Goal: Entertainment & Leisure: Consume media (video, audio)

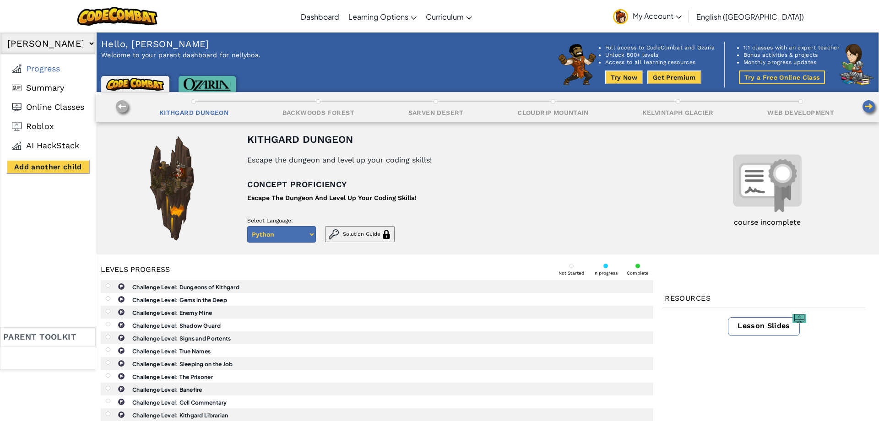
click at [0, 32] on select "Sebastian Broda Nelly Broda Nelly Broda No other children added" at bounding box center [47, 43] width 95 height 22
select select "66fc31048d465b414d4e1d83"
click option "[PERSON_NAME]" at bounding box center [0, 0] width 0 height 0
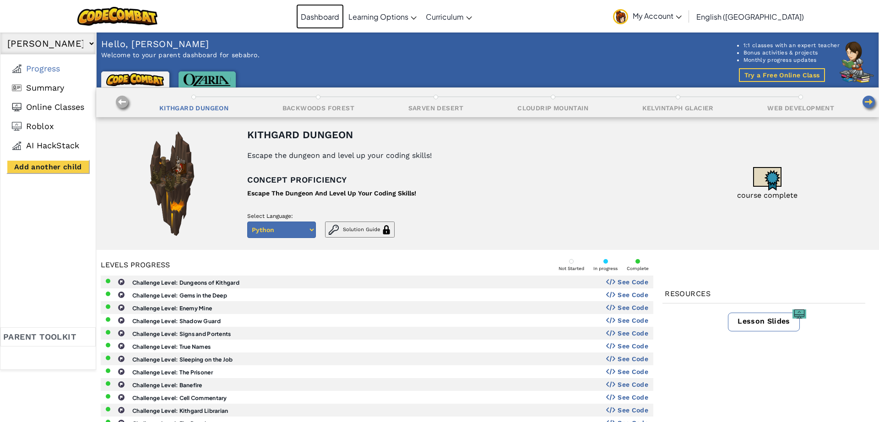
click at [339, 11] on link "Dashboard" at bounding box center [320, 16] width 48 height 25
click at [45, 92] on li "Summary" at bounding box center [47, 87] width 81 height 19
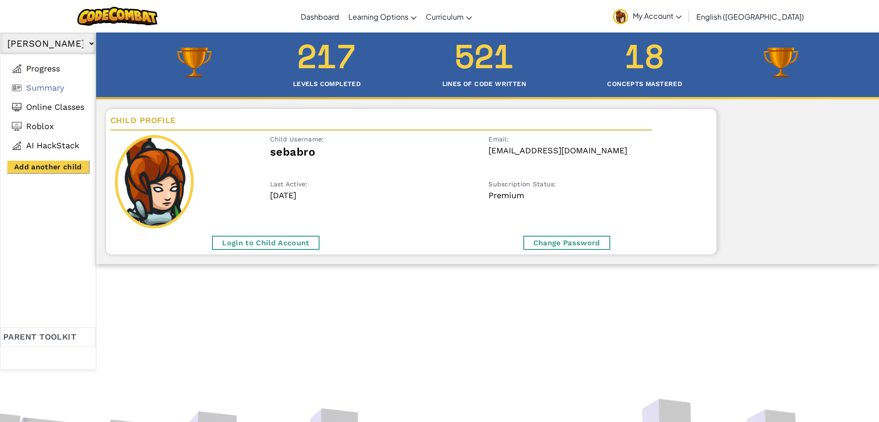
click at [260, 242] on div "Login to Child Account" at bounding box center [265, 243] width 107 height 14
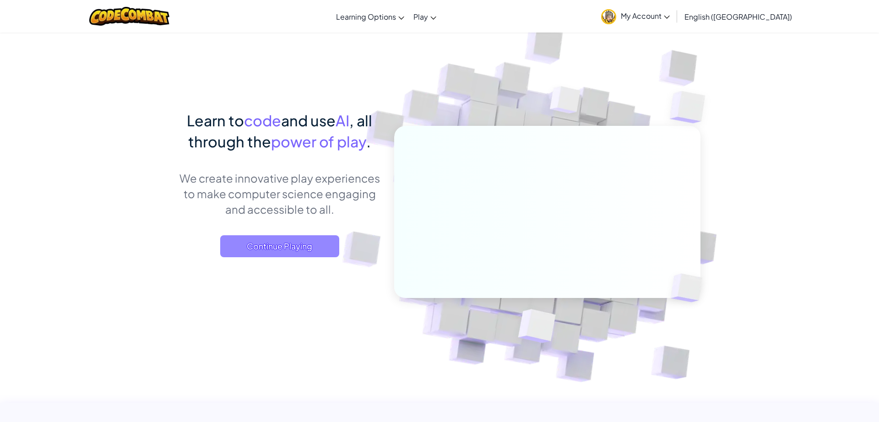
click at [298, 248] on span "Continue Playing" at bounding box center [279, 246] width 119 height 22
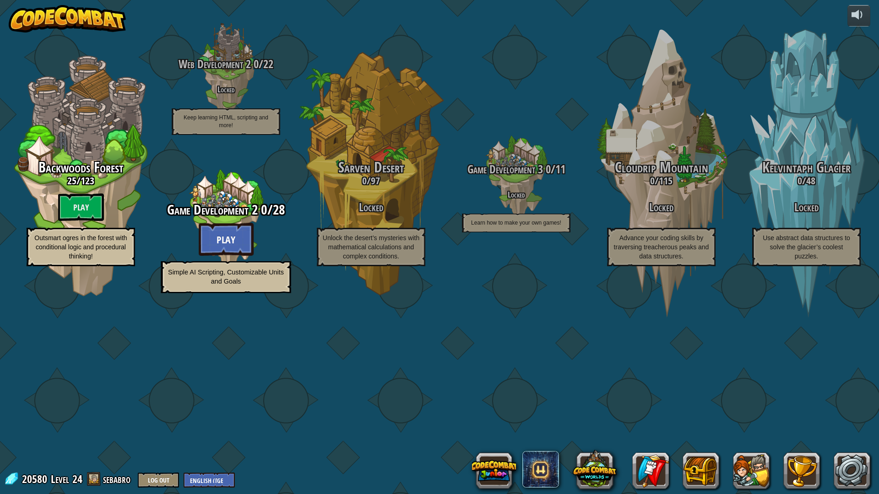
click at [220, 256] on btn "Play" at bounding box center [226, 239] width 55 height 33
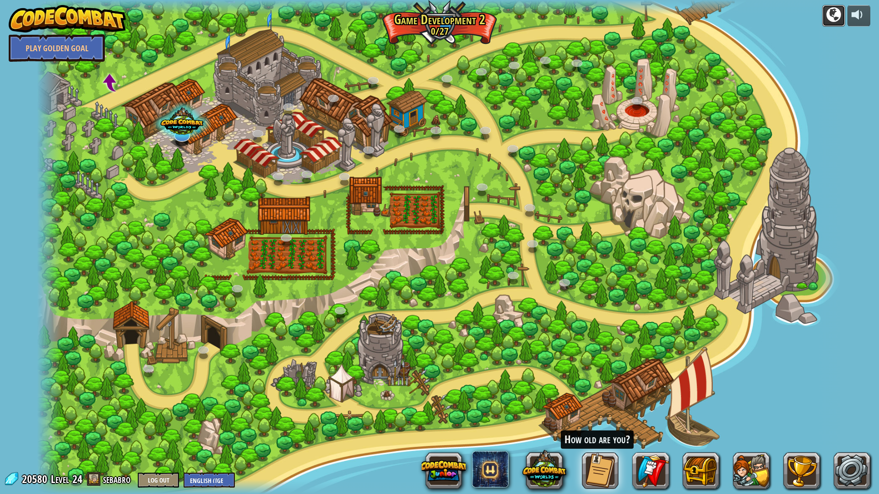
click at [834, 11] on div at bounding box center [833, 14] width 15 height 15
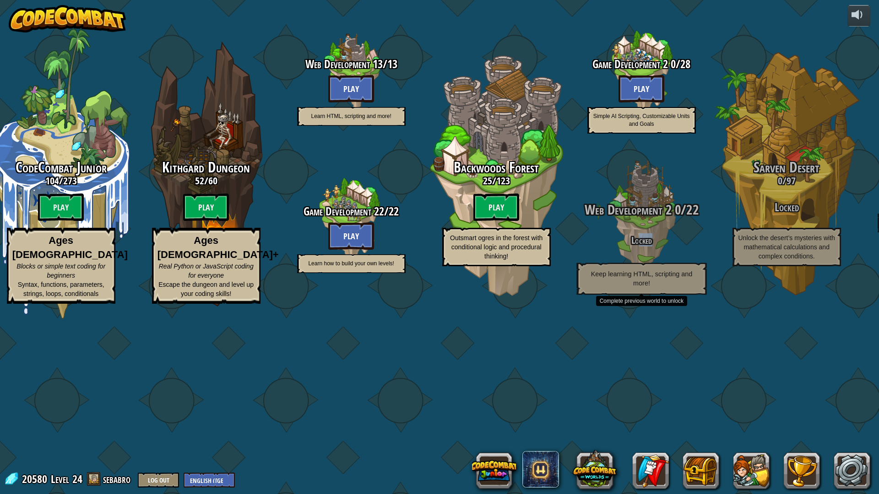
click at [639, 245] on h4 "Locked" at bounding box center [641, 240] width 174 height 11
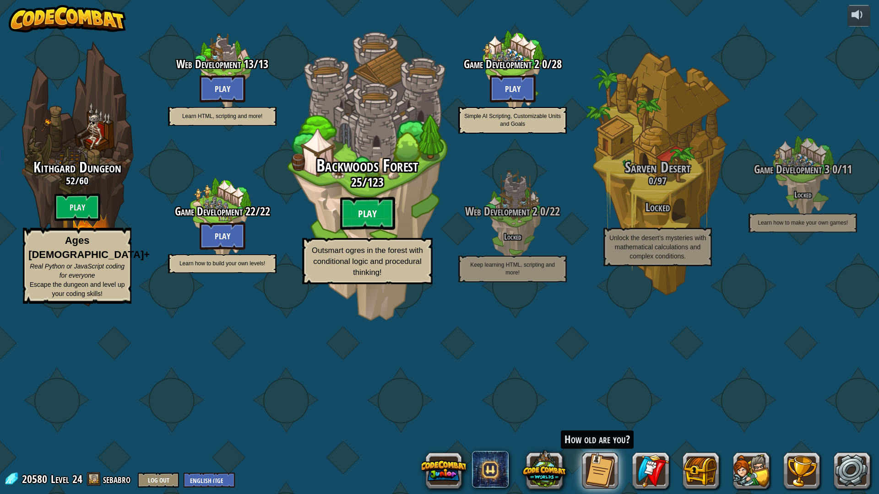
click at [367, 230] on btn "Play" at bounding box center [367, 213] width 55 height 33
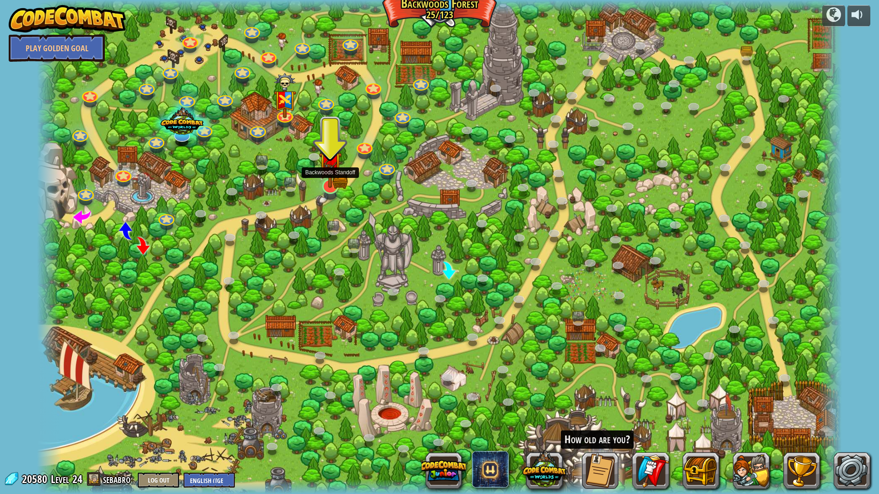
drag, startPoint x: 329, startPoint y: 182, endPoint x: 322, endPoint y: 172, distance: 12.1
click at [326, 179] on img at bounding box center [330, 163] width 23 height 50
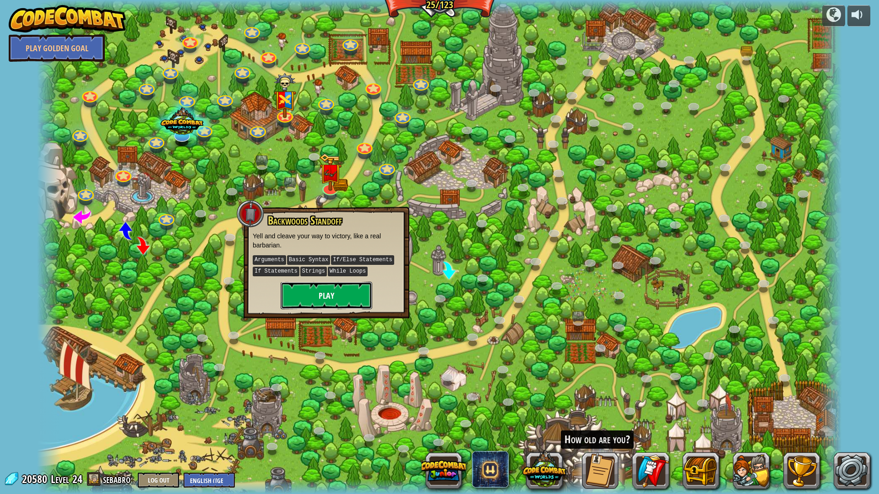
click at [289, 291] on button "Play" at bounding box center [327, 295] width 92 height 27
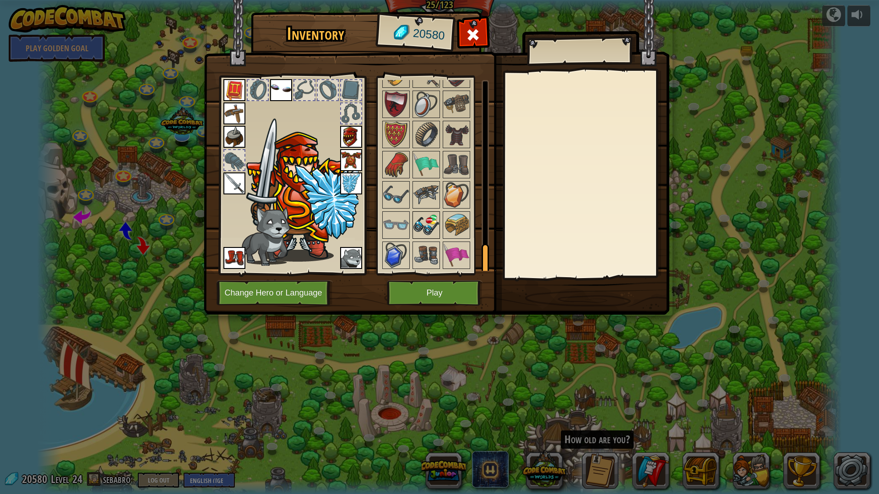
scroll to position [1100, 0]
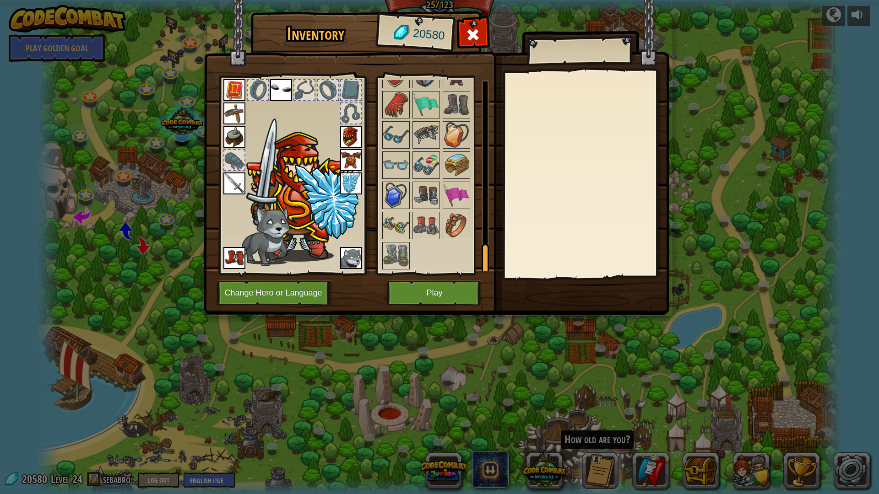
drag, startPoint x: 422, startPoint y: 205, endPoint x: 406, endPoint y: 181, distance: 28.7
click at [415, 193] on div "Available Equip Equip Equip Equip Equip Equip Equip Equip Equip Equip Equip Equ…" at bounding box center [435, 175] width 108 height 191
click at [401, 264] on img at bounding box center [396, 256] width 26 height 26
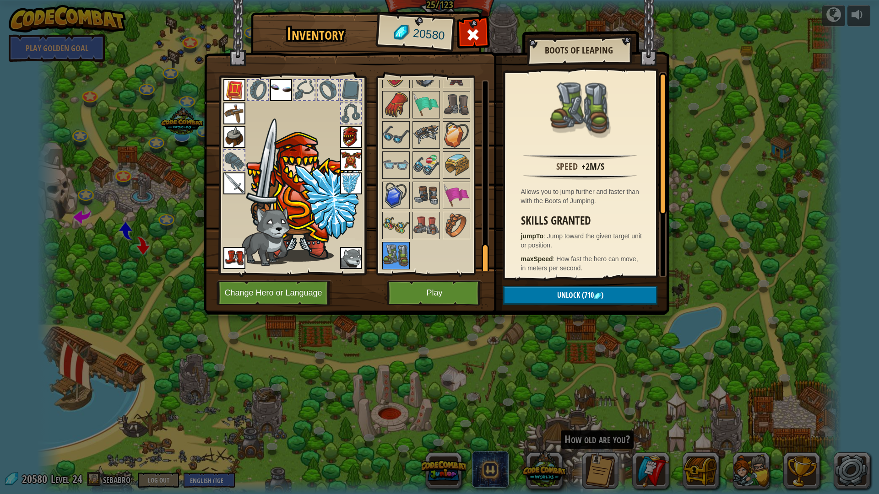
click at [401, 264] on img at bounding box center [396, 256] width 26 height 26
click at [241, 260] on img at bounding box center [234, 258] width 22 height 22
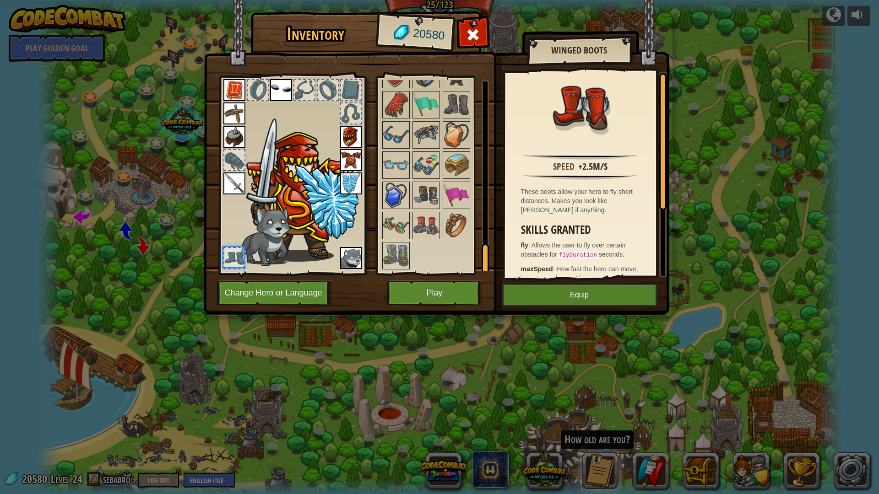
click at [242, 265] on div at bounding box center [234, 258] width 20 height 20
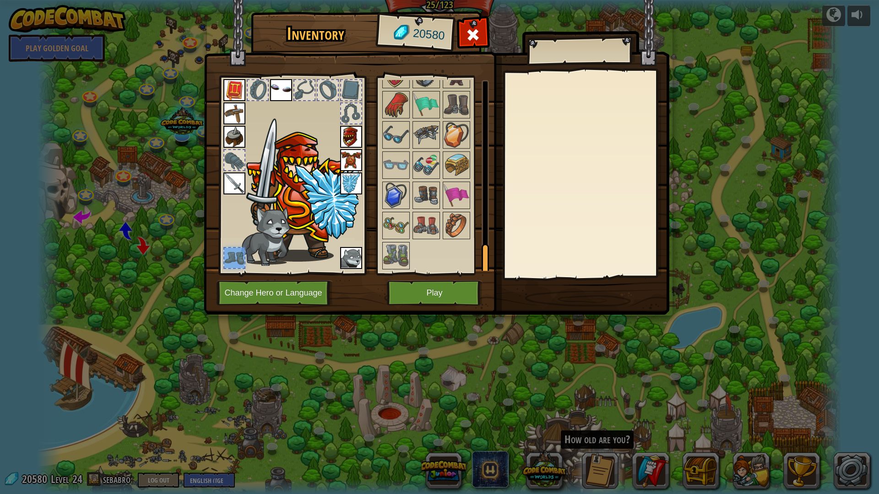
click at [242, 265] on div at bounding box center [234, 258] width 20 height 20
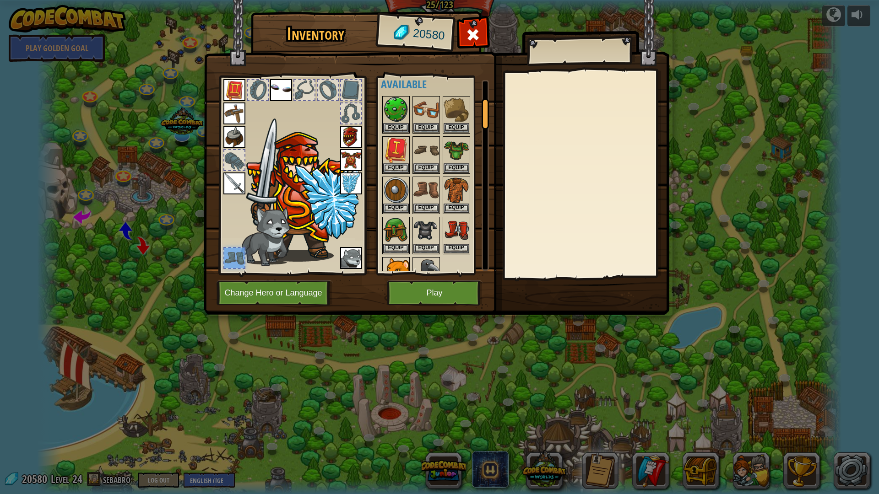
scroll to position [0, 0]
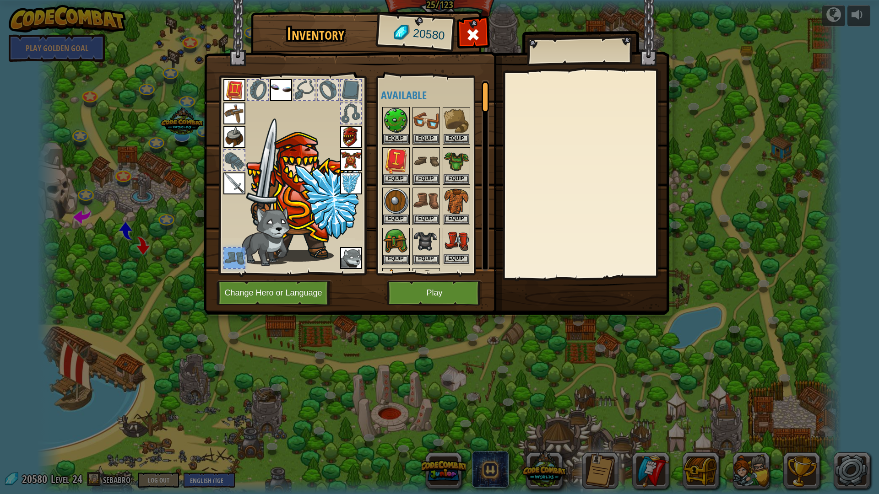
click at [447, 251] on div "Available Equip Equip Equip Equip Equip Equip Equip Equip Equip Equip Equip Equ…" at bounding box center [435, 175] width 108 height 191
click at [448, 251] on img at bounding box center [457, 242] width 26 height 26
click at [448, 248] on img at bounding box center [457, 242] width 26 height 26
click at [449, 248] on img at bounding box center [457, 242] width 26 height 26
click at [457, 260] on button "Equip" at bounding box center [457, 259] width 26 height 10
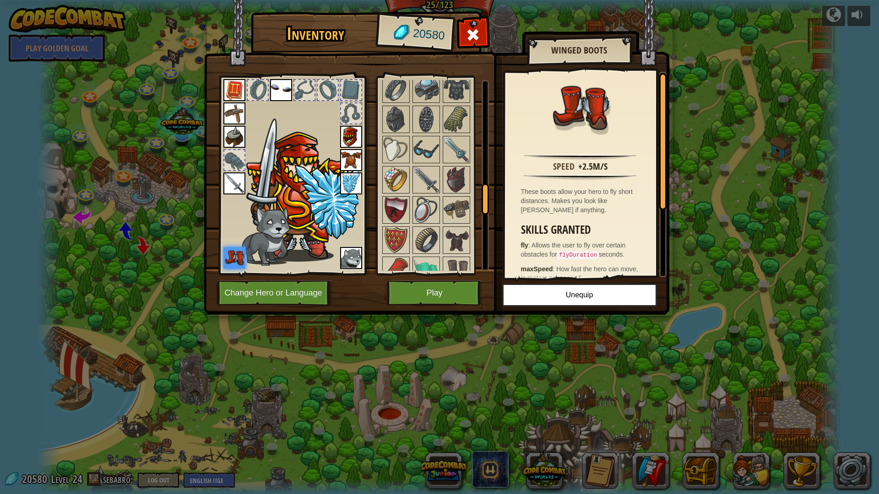
scroll to position [1100, 0]
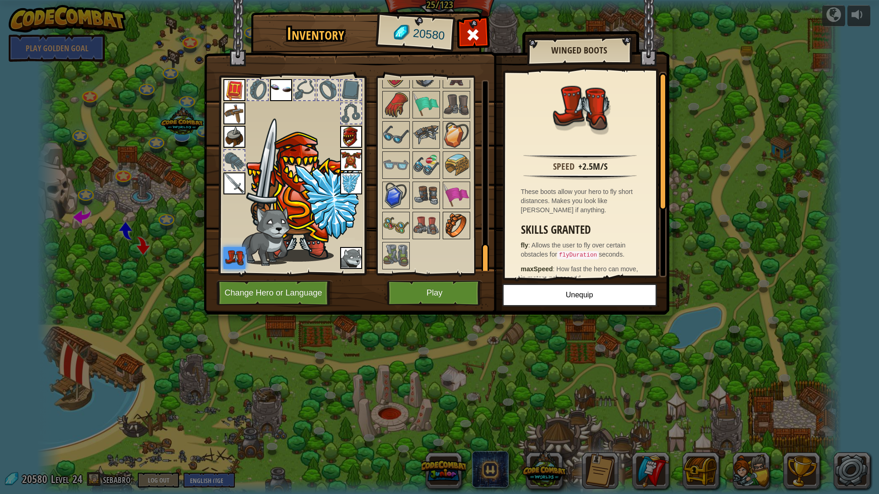
click at [463, 231] on img at bounding box center [457, 226] width 26 height 26
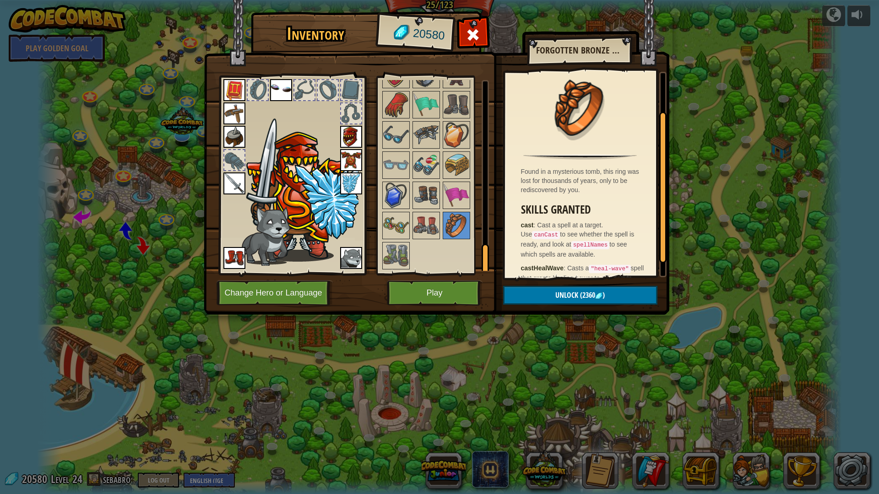
scroll to position [58, 0]
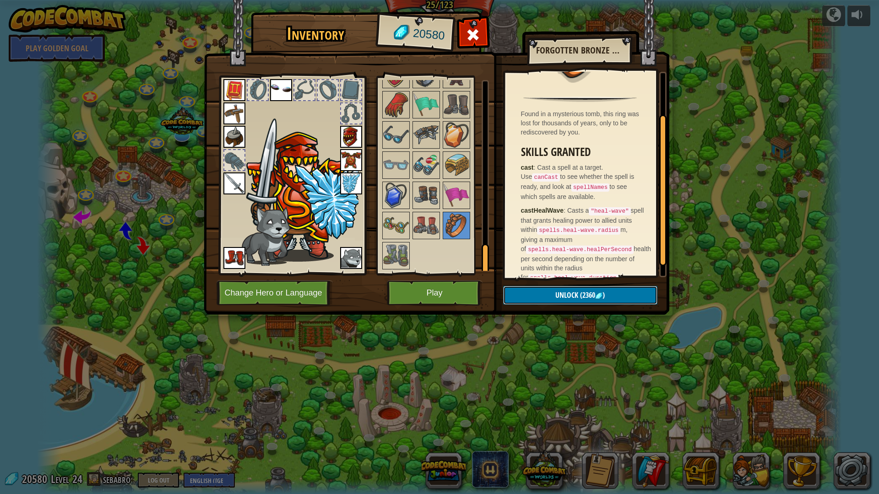
click at [526, 297] on button "Unlock (2360 )" at bounding box center [580, 295] width 154 height 19
drag, startPoint x: 537, startPoint y: 299, endPoint x: 536, endPoint y: 308, distance: 8.7
click at [538, 300] on button "Confirm" at bounding box center [580, 295] width 154 height 19
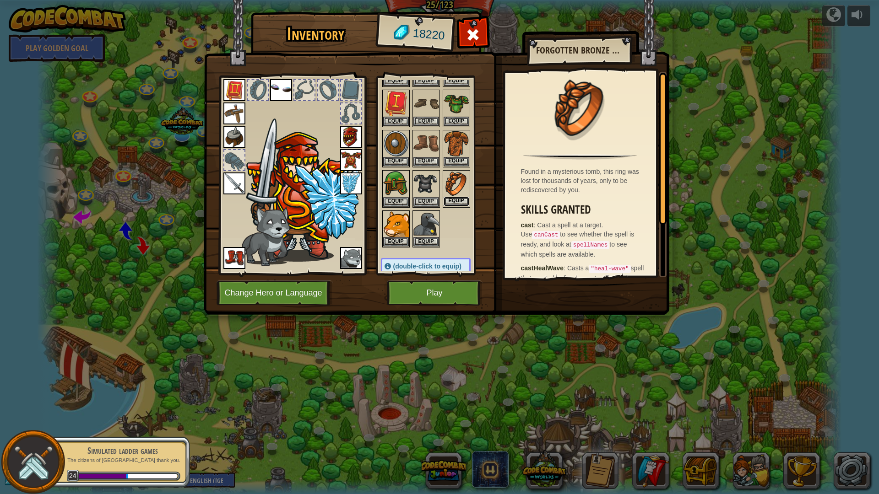
click at [456, 204] on button "Equip" at bounding box center [457, 202] width 26 height 10
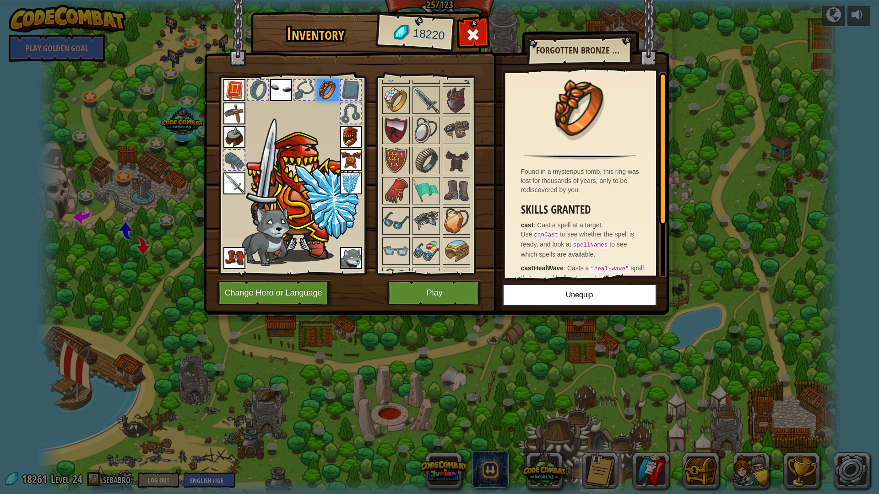
scroll to position [1070, 0]
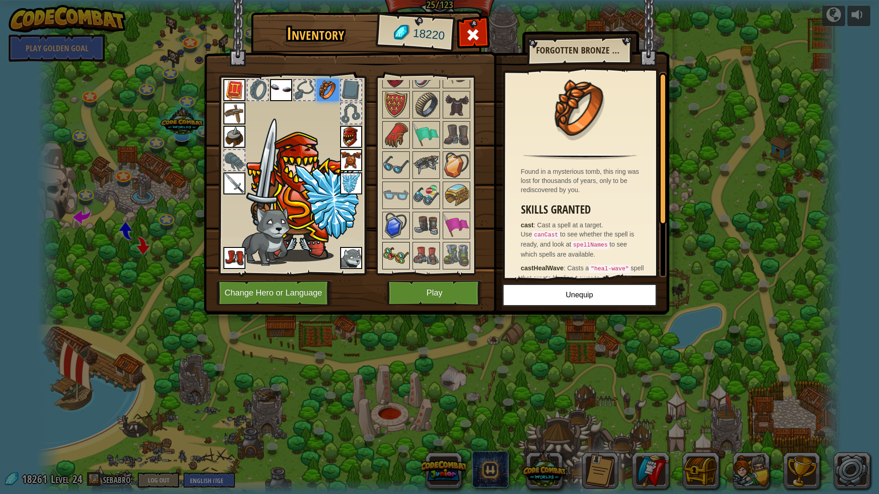
click at [389, 257] on img at bounding box center [396, 256] width 26 height 26
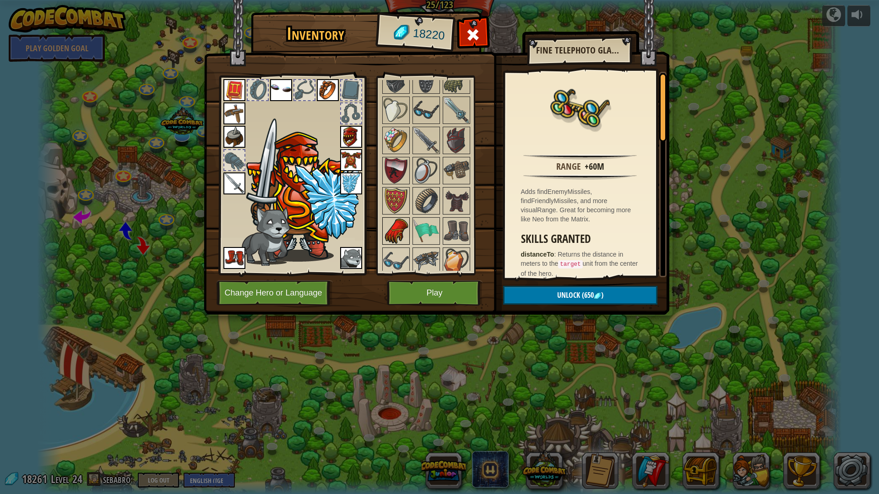
scroll to position [954, 0]
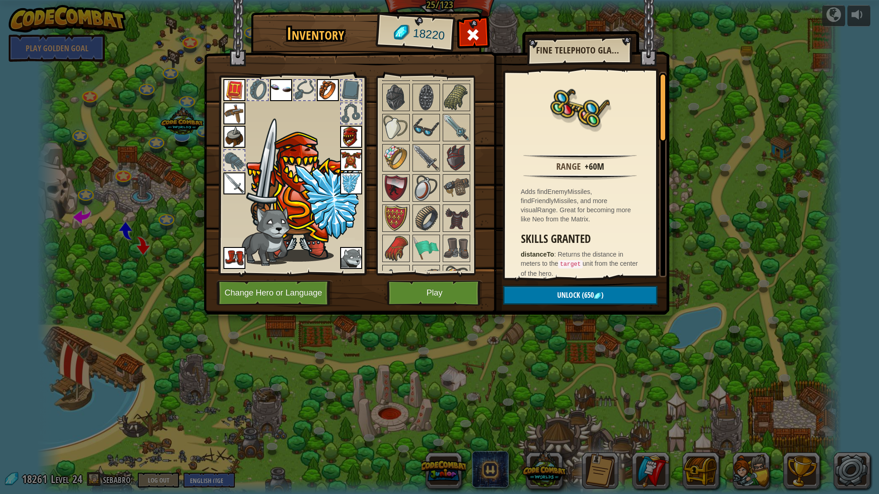
click at [284, 92] on img at bounding box center [281, 90] width 22 height 22
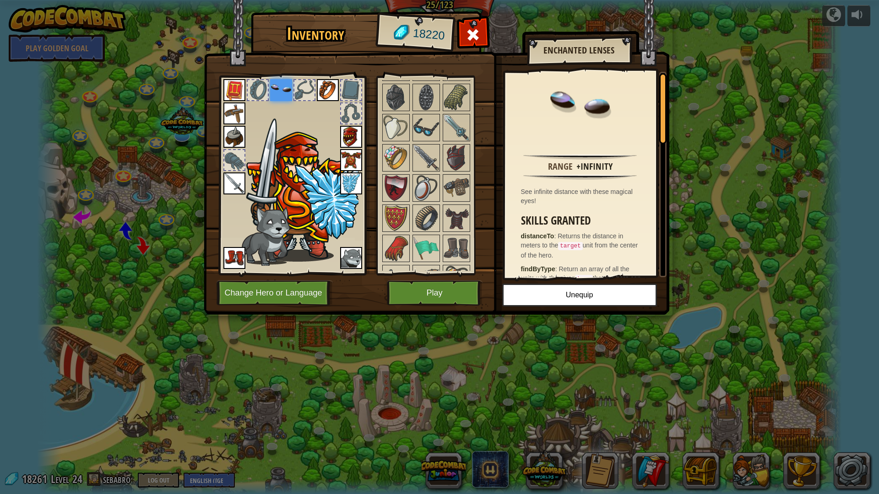
click at [460, 129] on img at bounding box center [457, 128] width 26 height 26
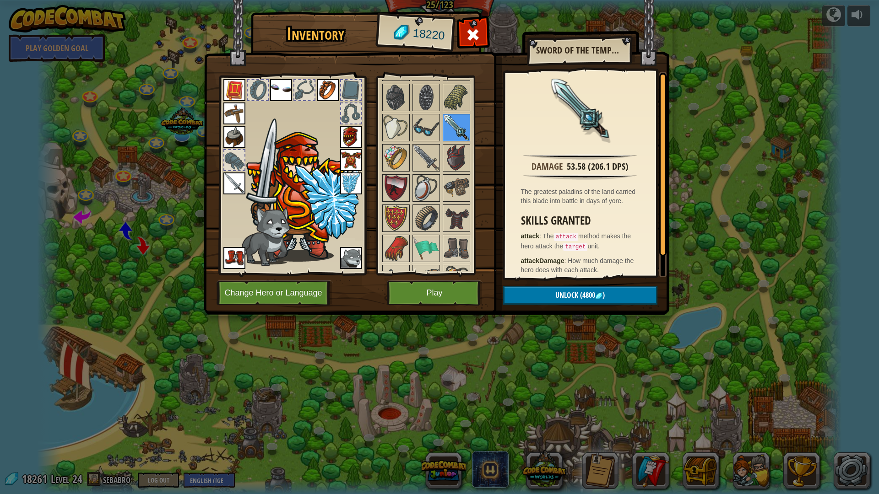
drag, startPoint x: 460, startPoint y: 129, endPoint x: 461, endPoint y: 133, distance: 4.6
click at [461, 133] on img at bounding box center [457, 128] width 26 height 26
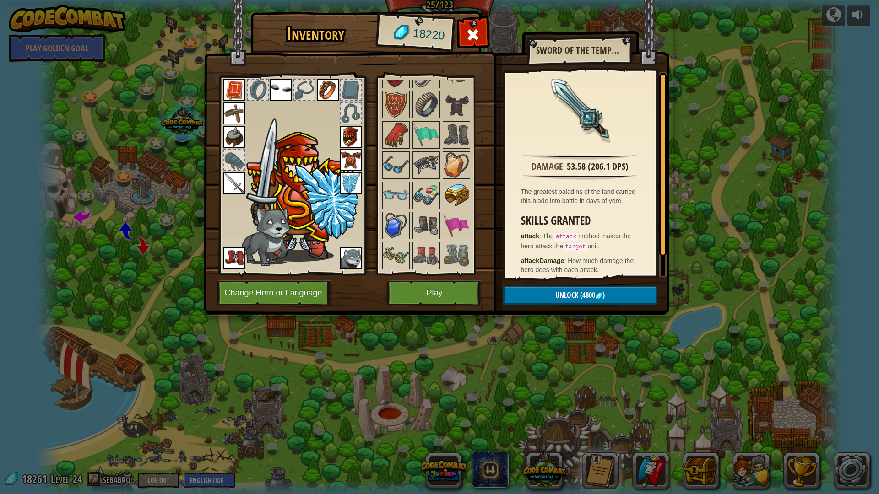
click at [468, 192] on img at bounding box center [457, 196] width 26 height 26
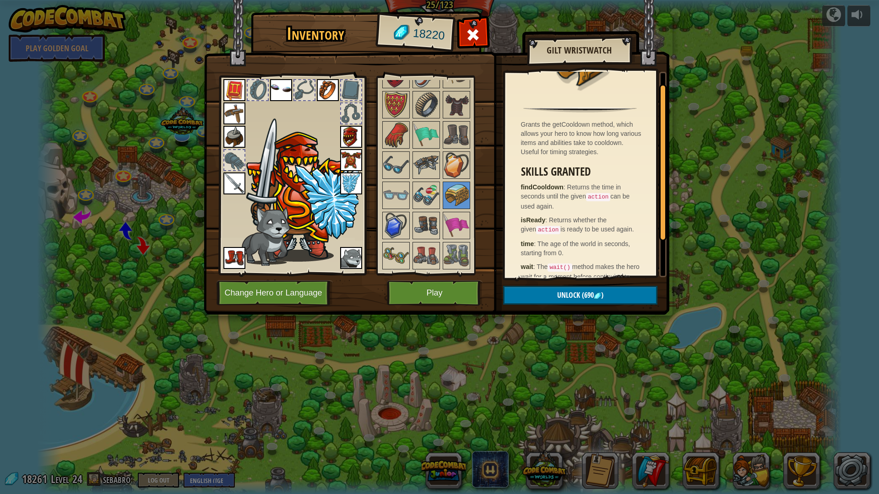
scroll to position [69, 0]
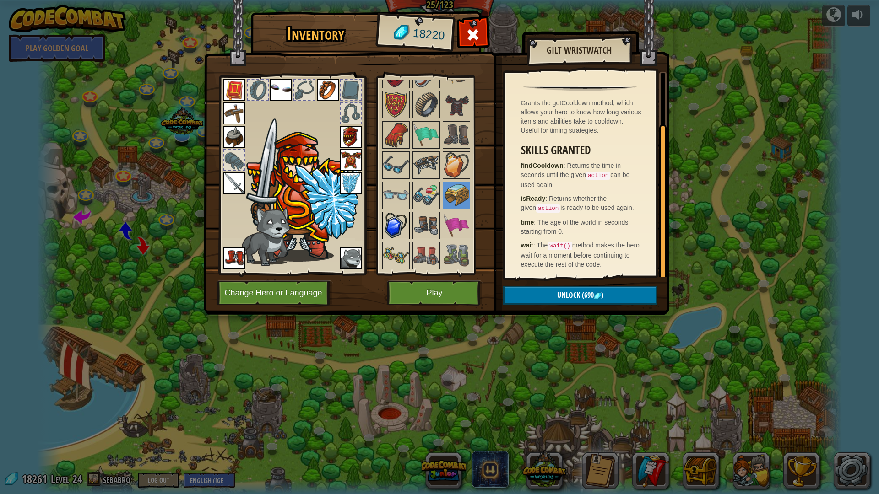
click at [389, 217] on img at bounding box center [396, 226] width 26 height 26
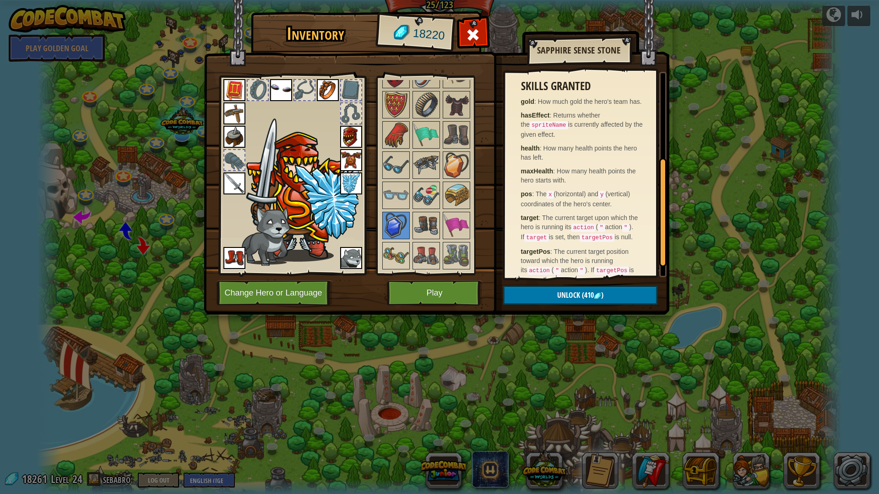
scroll to position [192, 0]
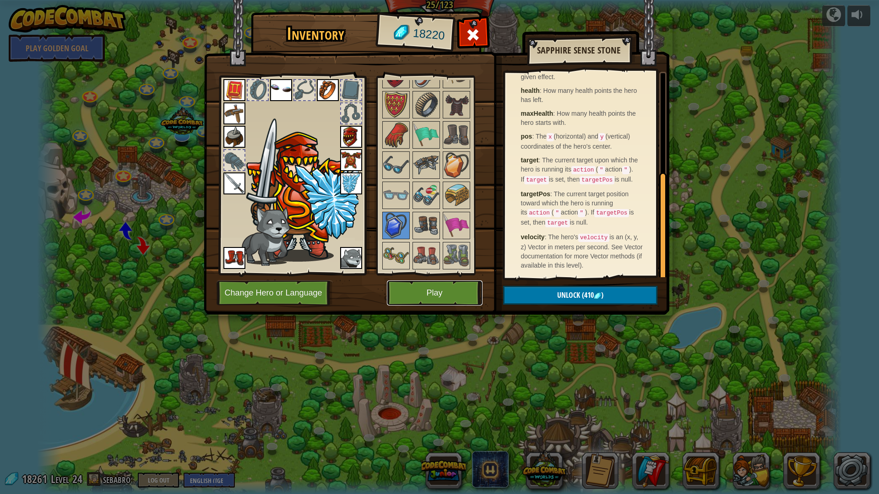
click at [405, 287] on button "Play" at bounding box center [435, 293] width 96 height 25
click at [405, 1] on body "powered by Play Golden Goal Backwoods Ambush (practice) Conditionally ambush so…" at bounding box center [439, 0] width 879 height 1
